Goal: Task Accomplishment & Management: Use online tool/utility

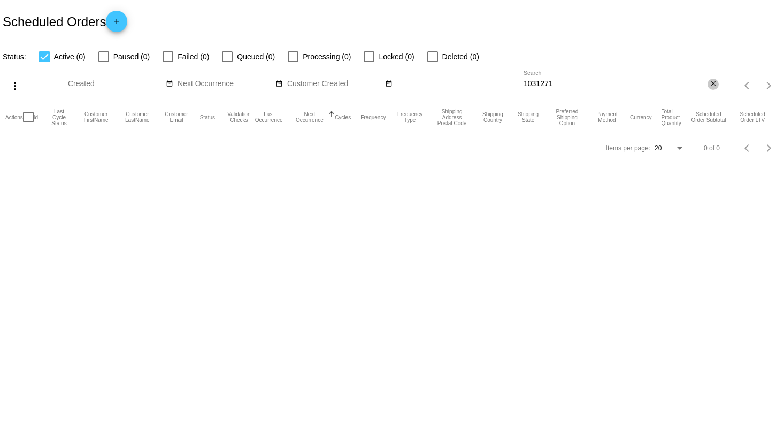
click at [710, 86] on mat-icon "close" at bounding box center [713, 84] width 7 height 9
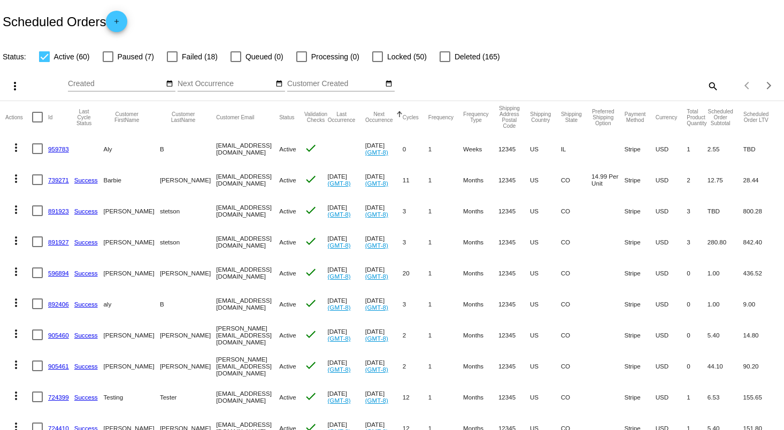
click at [60, 146] on link "959783" at bounding box center [58, 149] width 21 height 7
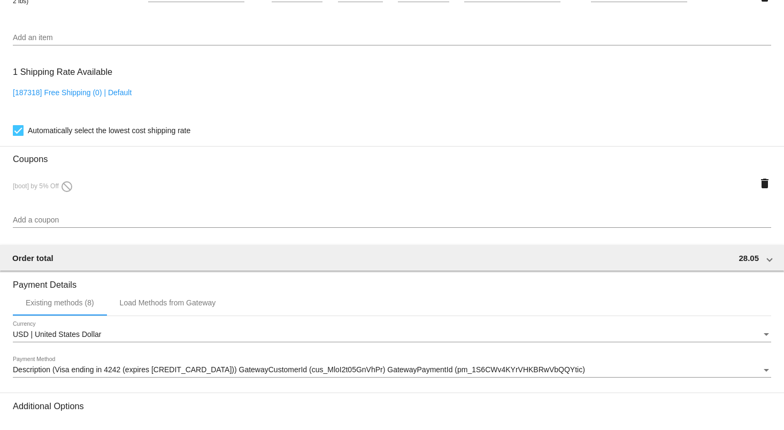
scroll to position [713, 0]
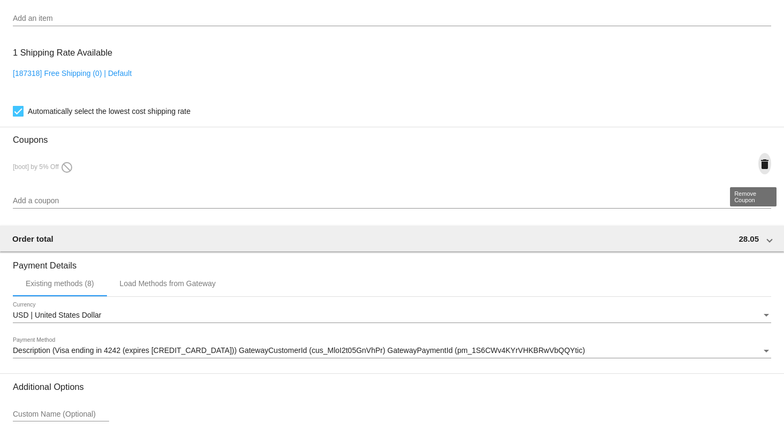
click at [759, 171] on mat-icon "delete" at bounding box center [765, 164] width 13 height 13
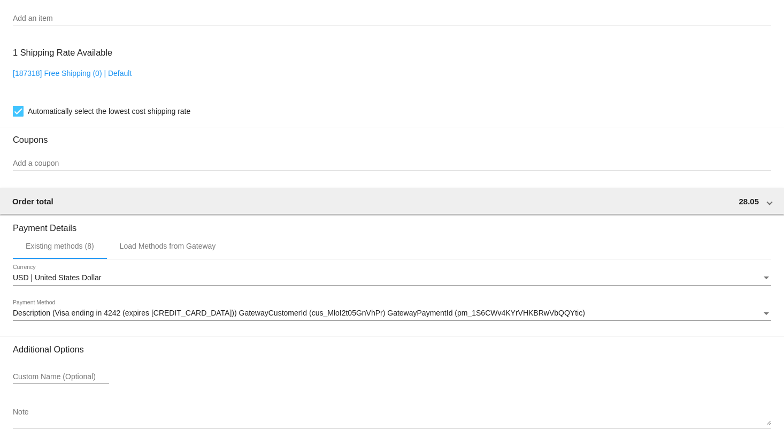
click at [50, 167] on input "Add a coupon" at bounding box center [392, 163] width 759 height 9
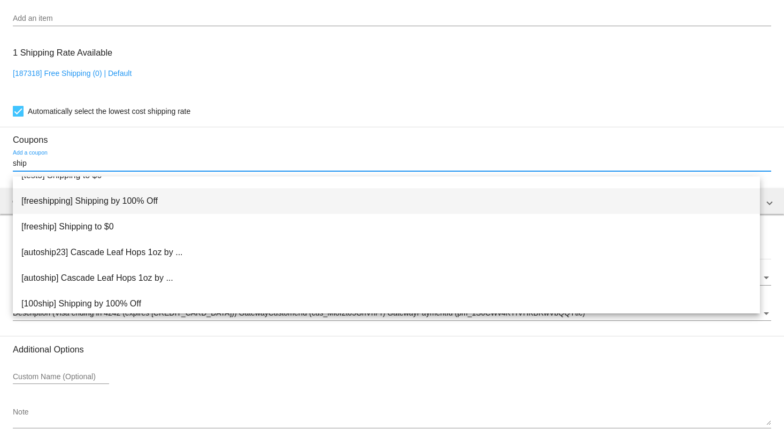
scroll to position [0, 0]
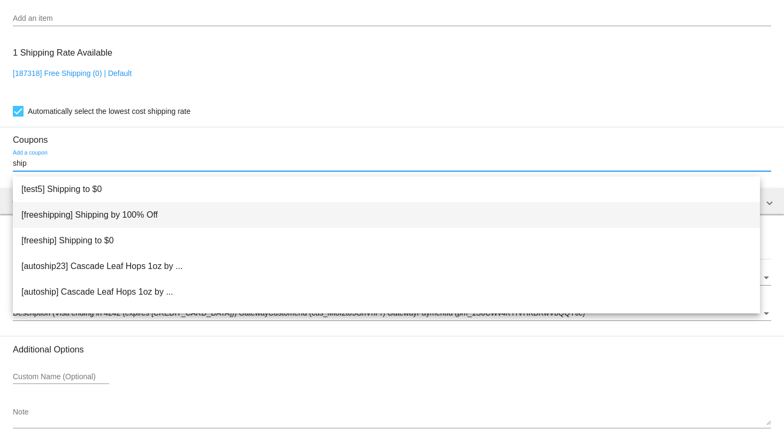
type input "ship"
click at [155, 220] on span "[freeshipping] Shipping by 100% Off" at bounding box center [386, 215] width 730 height 26
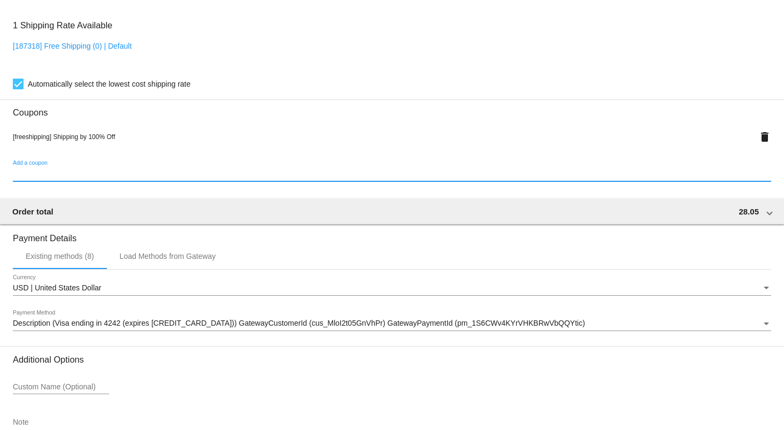
scroll to position [672, 0]
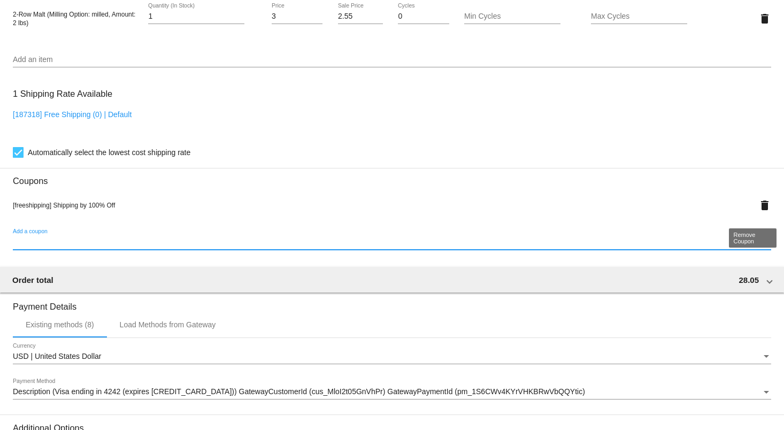
click at [759, 206] on mat-icon "delete" at bounding box center [765, 205] width 13 height 13
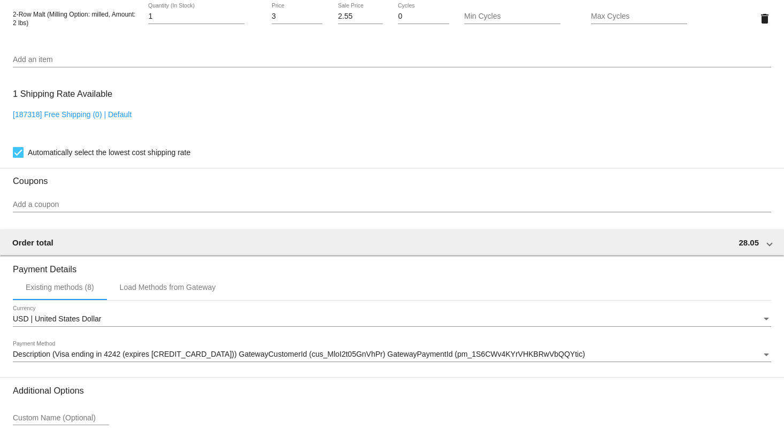
click at [134, 205] on div "Add a coupon" at bounding box center [392, 202] width 759 height 21
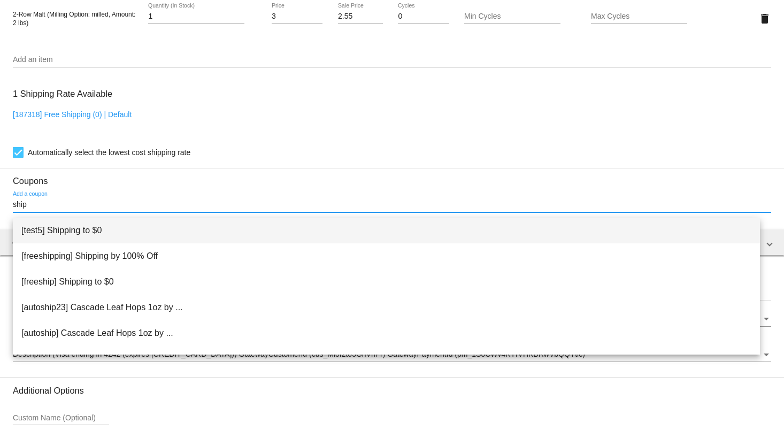
type input "ship"
click at [193, 231] on span "[test5] Shipping to $0" at bounding box center [386, 231] width 730 height 26
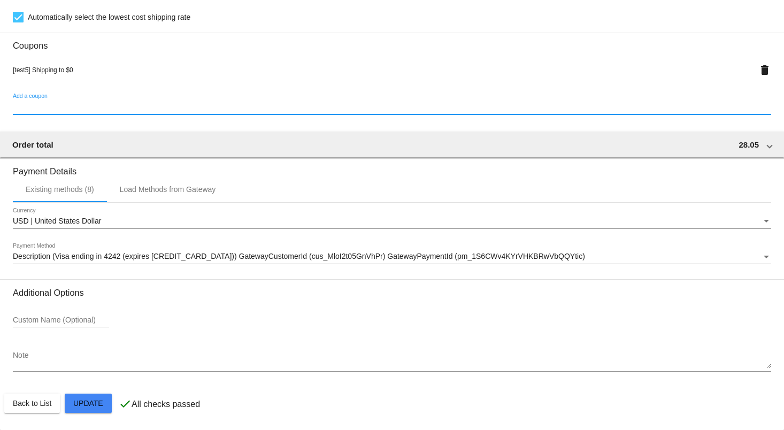
scroll to position [814, 0]
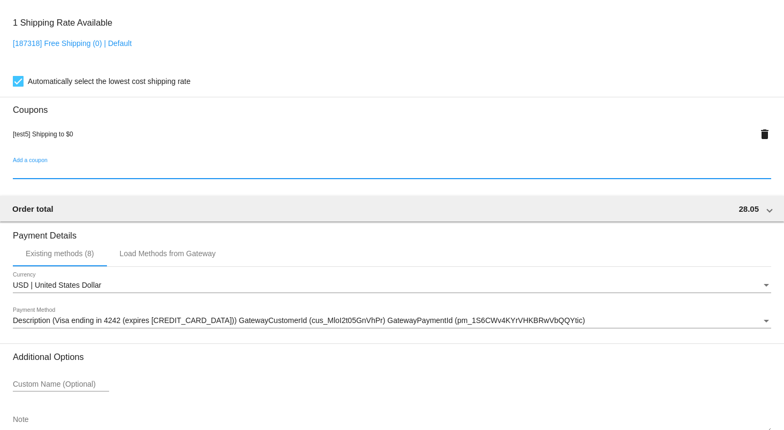
scroll to position [672, 0]
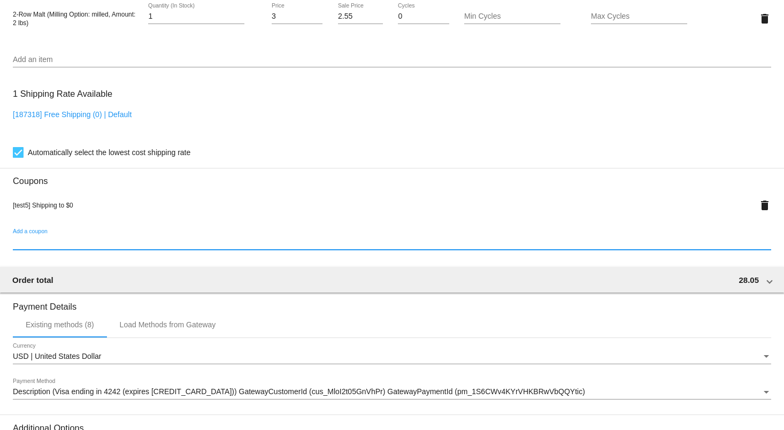
click at [759, 212] on mat-icon "delete" at bounding box center [765, 205] width 13 height 13
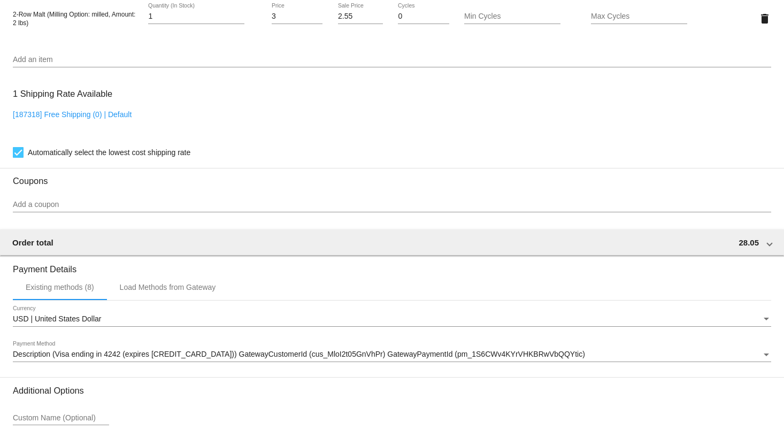
click at [180, 205] on div "Add a coupon" at bounding box center [392, 202] width 759 height 21
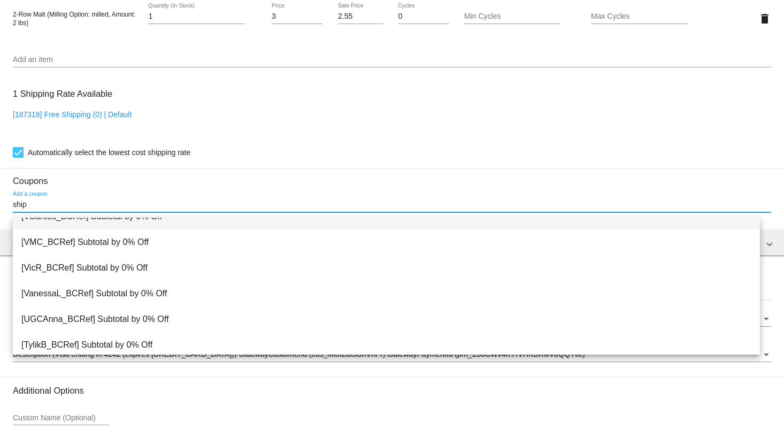
scroll to position [43, 0]
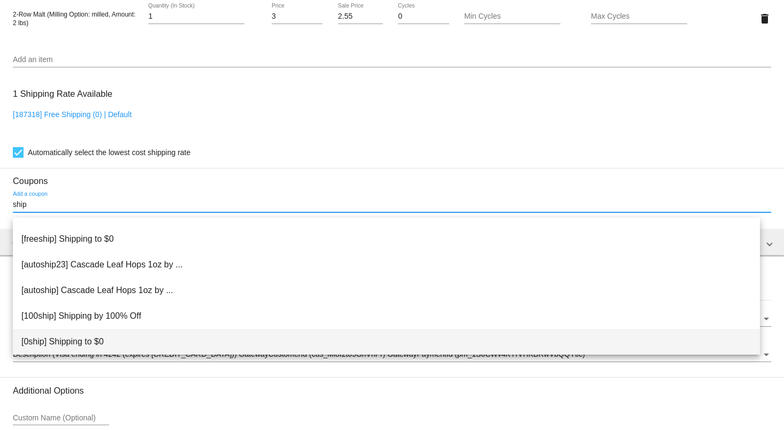
type input "ship"
click at [145, 342] on span "[0ship] Shipping to $0" at bounding box center [386, 342] width 730 height 26
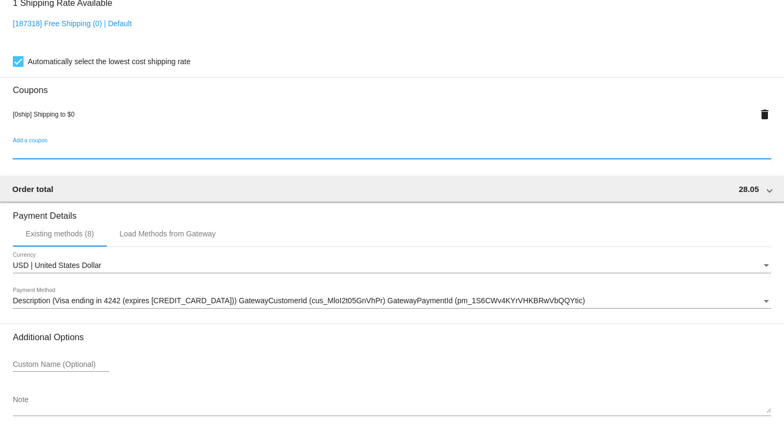
scroll to position [814, 0]
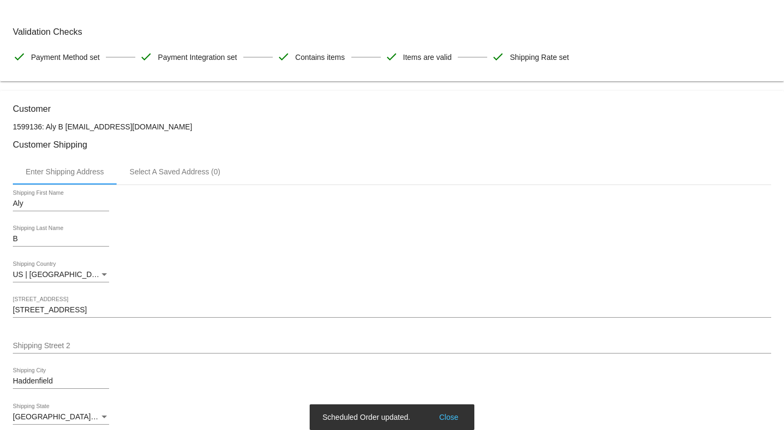
scroll to position [0, 0]
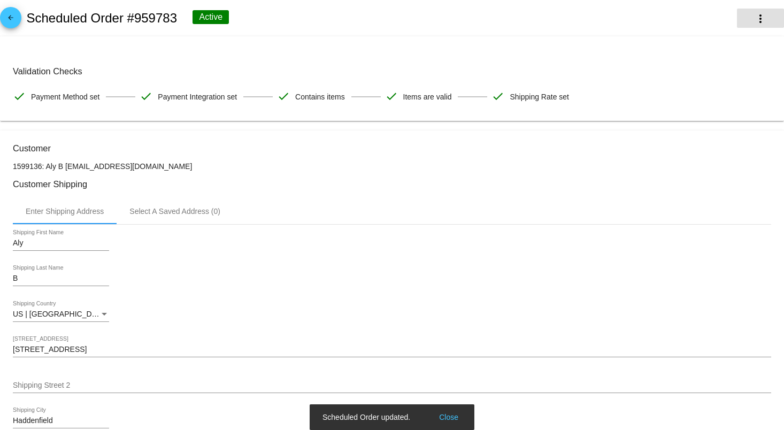
click at [754, 22] on mat-icon "more_vert" at bounding box center [760, 18] width 13 height 13
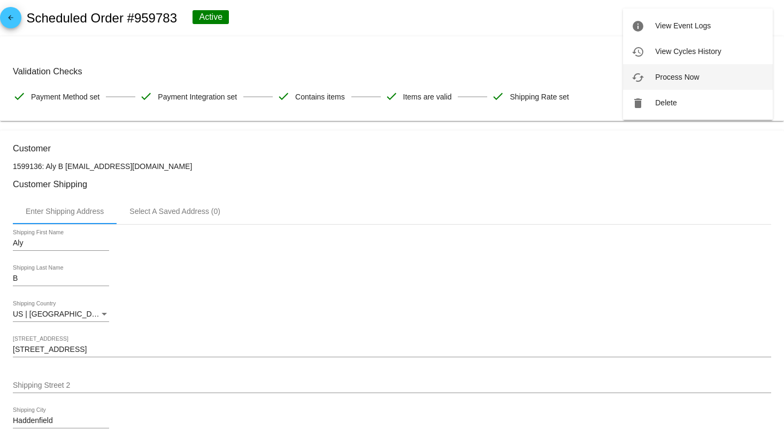
click at [683, 71] on button "cached Process Now" at bounding box center [698, 77] width 150 height 26
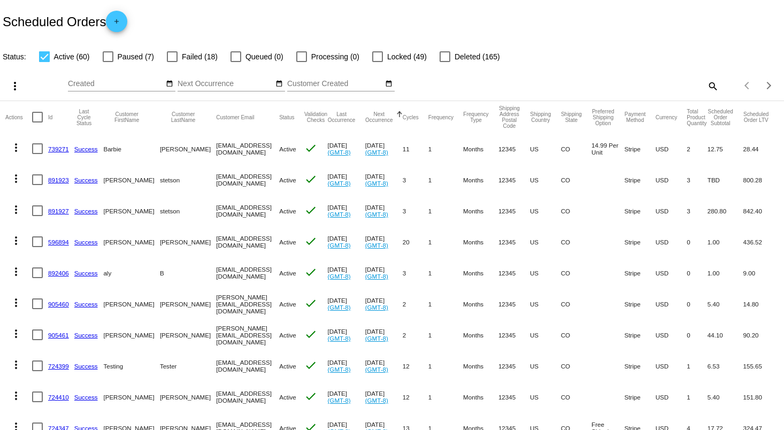
click at [714, 88] on div "more_vert Sep Jan Feb Mar Apr 1" at bounding box center [392, 82] width 784 height 38
click at [706, 84] on mat-icon "search" at bounding box center [712, 86] width 13 height 17
paste input "971741"
type input "971741"
